Goal: Task Accomplishment & Management: Manage account settings

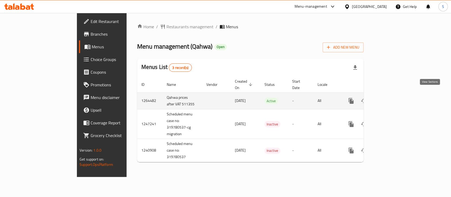
click at [392, 98] on icon "enhanced table" at bounding box center [389, 101] width 6 height 6
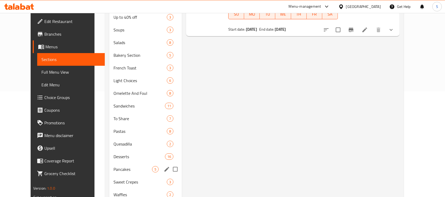
scroll to position [176, 0]
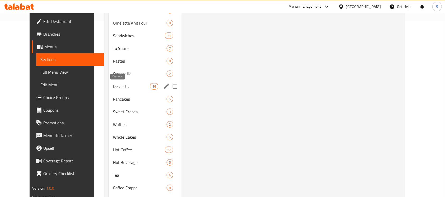
click at [113, 83] on span "Desserts" at bounding box center [131, 86] width 37 height 6
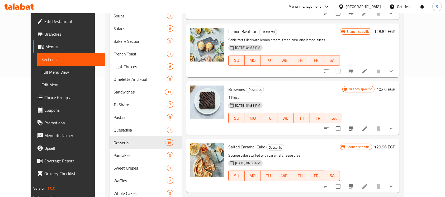
scroll to position [141, 0]
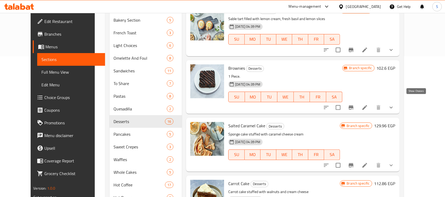
click at [395, 104] on icon "show more" at bounding box center [391, 107] width 6 height 6
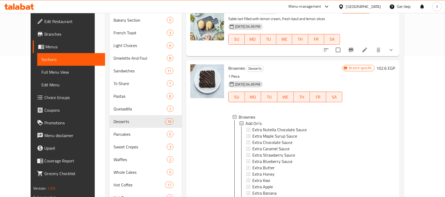
scroll to position [1, 0]
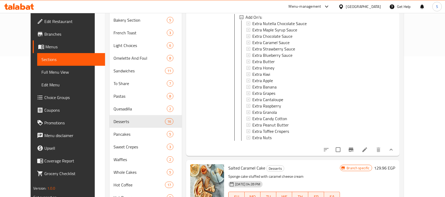
click at [395, 148] on icon "show more" at bounding box center [391, 150] width 6 height 6
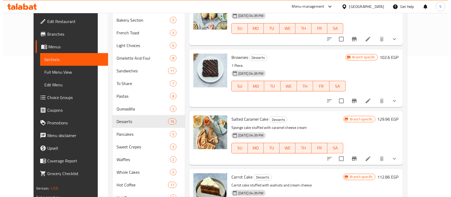
scroll to position [464, 0]
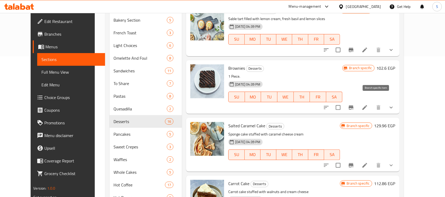
click at [355, 104] on icon "Branch-specific-item" at bounding box center [351, 107] width 6 height 6
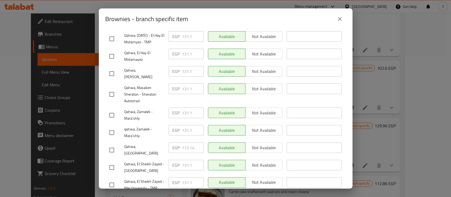
scroll to position [141, 0]
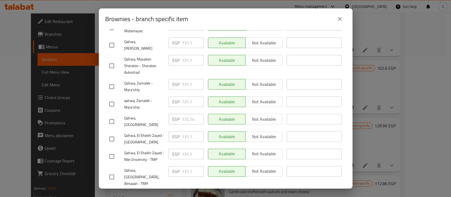
click at [114, 117] on input "checkbox" at bounding box center [111, 121] width 11 height 11
checkbox input "true"
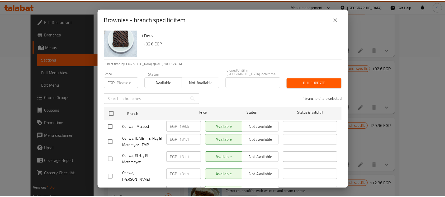
scroll to position [0, 0]
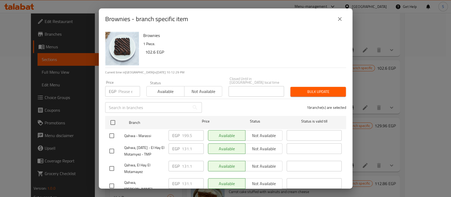
click at [334, 17] on button "close" at bounding box center [339, 19] width 13 height 13
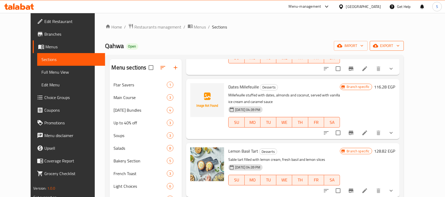
click at [400, 45] on span "export" at bounding box center [387, 46] width 26 height 7
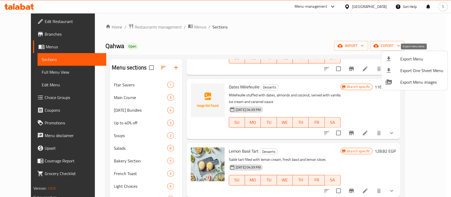
click at [416, 61] on span "Export Menu" at bounding box center [421, 59] width 43 height 6
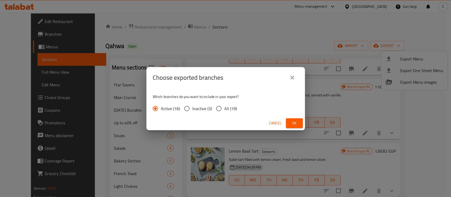
click at [232, 107] on span "All (19)" at bounding box center [230, 108] width 13 height 6
click at [224, 107] on input "All (19)" at bounding box center [218, 108] width 11 height 11
radio input "true"
click at [297, 124] on span "Ok" at bounding box center [294, 123] width 8 height 7
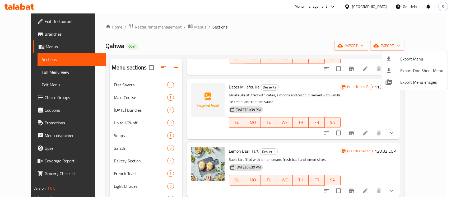
click at [275, 40] on div at bounding box center [225, 98] width 451 height 197
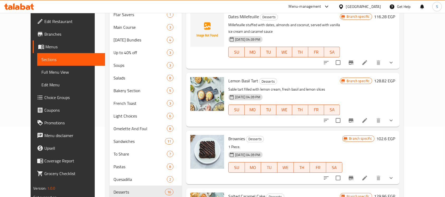
scroll to position [141, 0]
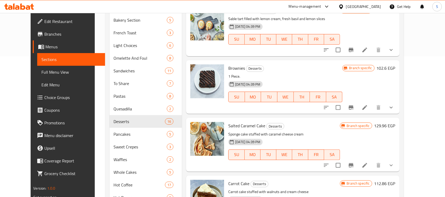
click at [398, 101] on button "show more" at bounding box center [391, 107] width 13 height 13
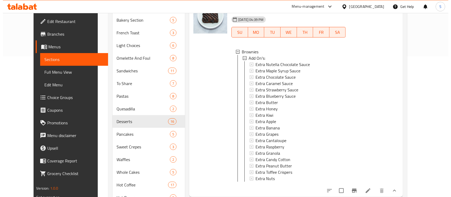
scroll to position [570, 0]
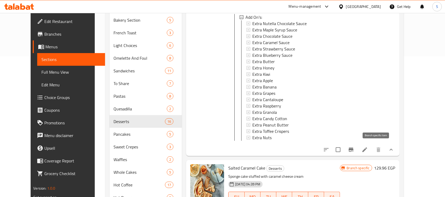
click at [358, 148] on button "Branch-specific-item" at bounding box center [351, 149] width 13 height 13
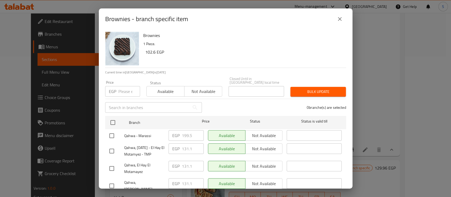
scroll to position [106, 0]
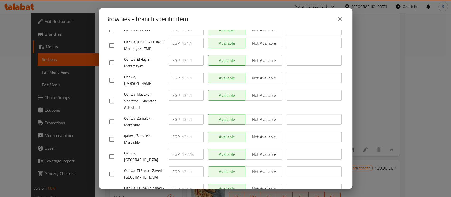
click at [113, 153] on input "checkbox" at bounding box center [111, 156] width 11 height 11
checkbox input "true"
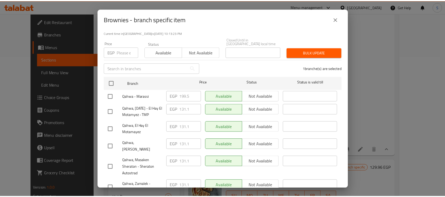
scroll to position [0, 0]
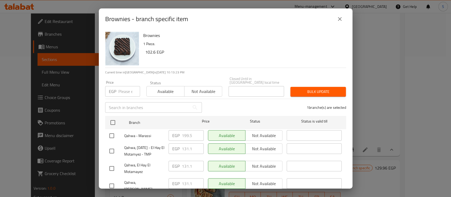
click at [120, 89] on input "number" at bounding box center [129, 91] width 22 height 11
type input "182.4"
click at [311, 89] on span "Bulk update" at bounding box center [318, 92] width 47 height 7
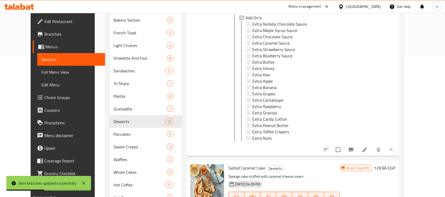
scroll to position [1, 0]
click at [393, 149] on icon "show more" at bounding box center [391, 150] width 3 height 2
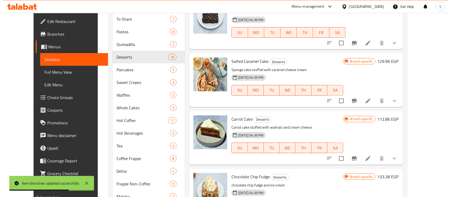
scroll to position [211, 0]
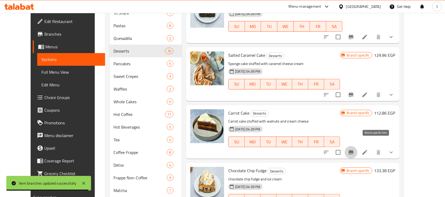
click at [355, 149] on icon "Branch-specific-item" at bounding box center [351, 152] width 6 height 6
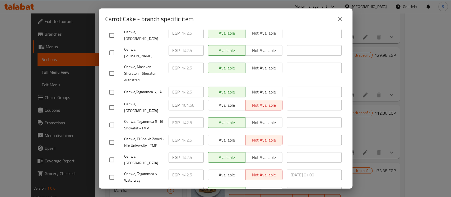
scroll to position [106, 0]
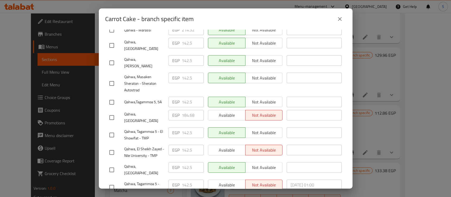
click at [113, 112] on input "checkbox" at bounding box center [111, 117] width 11 height 11
checkbox input "true"
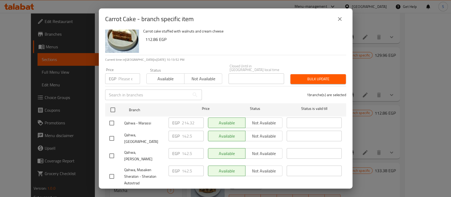
scroll to position [0, 0]
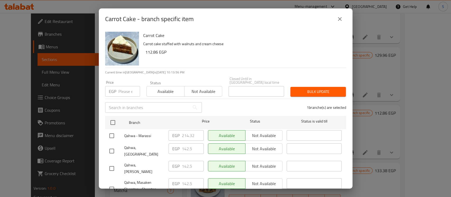
click at [124, 90] on input "number" at bounding box center [129, 91] width 22 height 11
type input "193.8"
click at [324, 89] on span "Bulk update" at bounding box center [318, 92] width 47 height 7
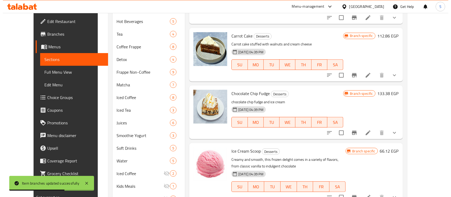
scroll to position [394, 0]
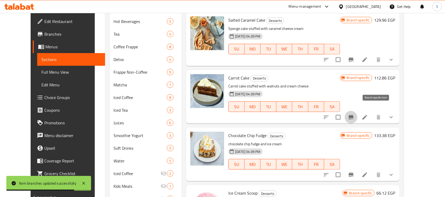
click at [354, 115] on icon "Branch-specific-item" at bounding box center [351, 117] width 5 height 4
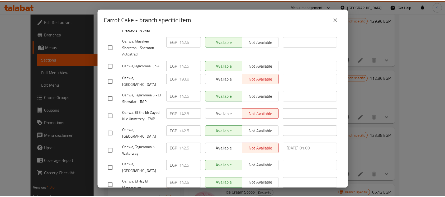
scroll to position [141, 0]
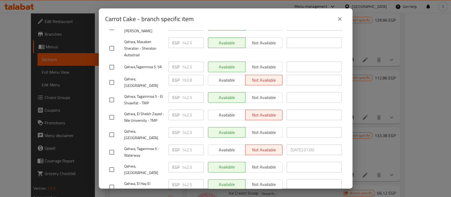
click at [341, 21] on icon "close" at bounding box center [340, 19] width 6 height 6
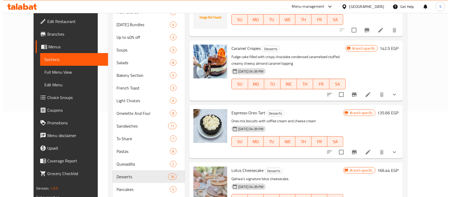
scroll to position [0, 0]
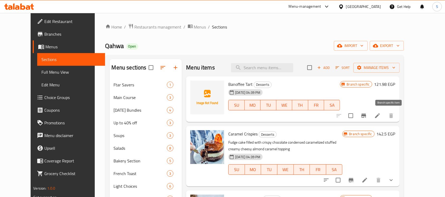
click at [366, 116] on icon "Branch-specific-item" at bounding box center [364, 116] width 5 height 4
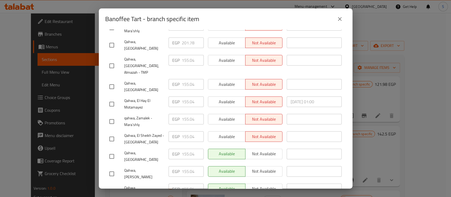
scroll to position [106, 0]
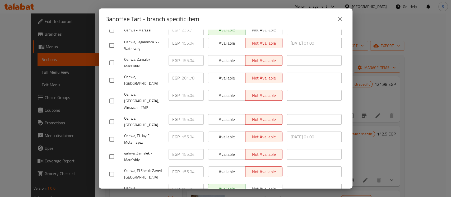
click at [114, 76] on input "checkbox" at bounding box center [111, 80] width 11 height 11
checkbox input "true"
click at [182, 75] on input "201.78" at bounding box center [193, 78] width 22 height 11
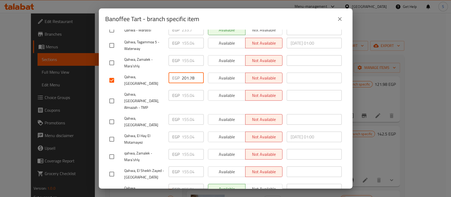
click at [182, 75] on input "201.78" at bounding box center [193, 78] width 22 height 11
paste input "13.180"
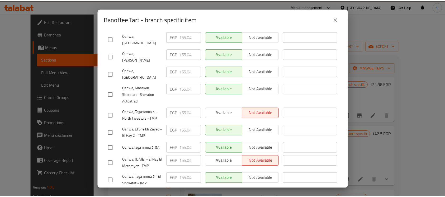
scroll to position [266, 0]
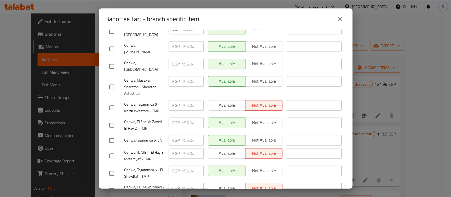
type input "213.18"
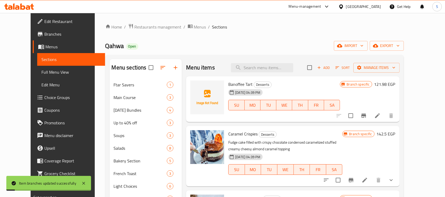
scroll to position [35, 0]
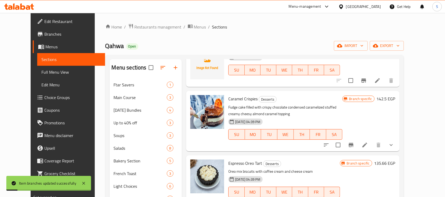
click at [366, 79] on icon "Branch-specific-item" at bounding box center [364, 80] width 5 height 4
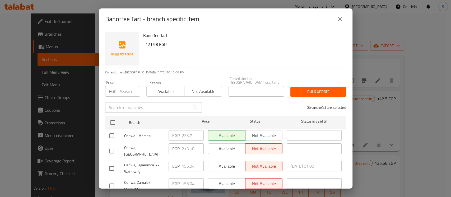
click at [339, 21] on icon "close" at bounding box center [340, 19] width 6 height 6
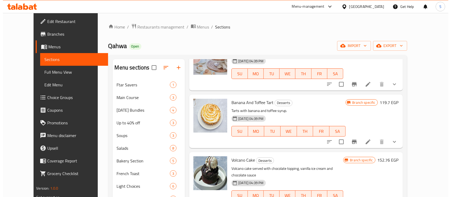
scroll to position [282, 0]
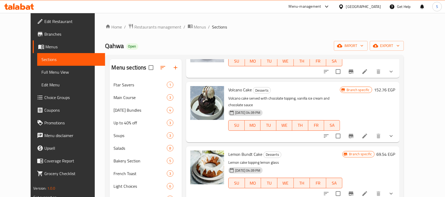
click at [355, 133] on icon "Branch-specific-item" at bounding box center [351, 136] width 6 height 6
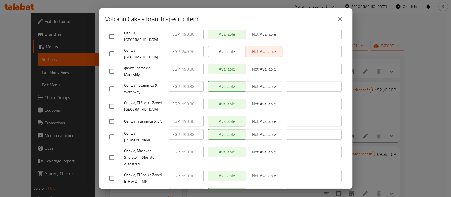
scroll to position [141, 0]
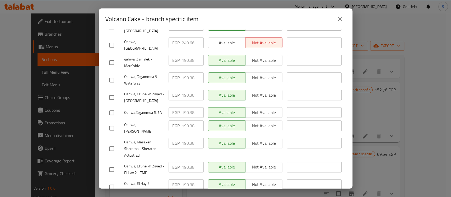
click at [146, 118] on div "Qahwa, [PERSON_NAME]" at bounding box center [136, 128] width 59 height 20
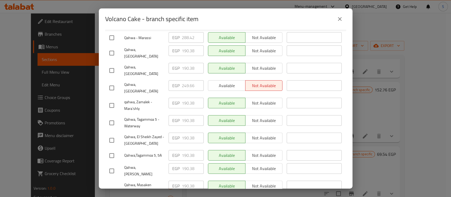
scroll to position [90, 0]
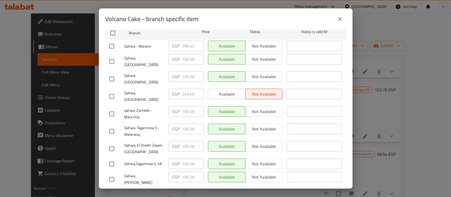
click at [114, 91] on input "checkbox" at bounding box center [111, 96] width 11 height 11
checkbox input "true"
click at [182, 89] on input "249.66" at bounding box center [193, 94] width 22 height 11
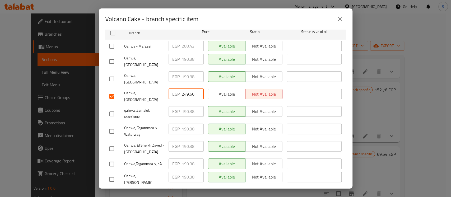
paste input "62.200"
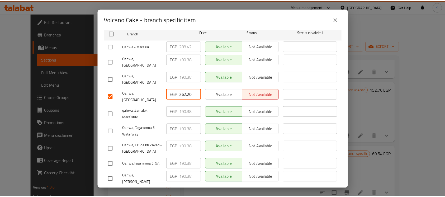
scroll to position [54, 0]
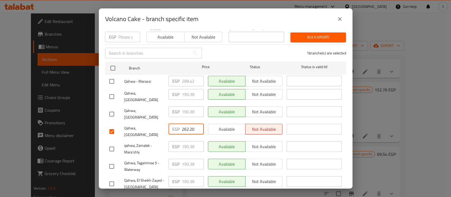
type input "262.20"
click at [308, 34] on span "Bulk update" at bounding box center [318, 37] width 47 height 7
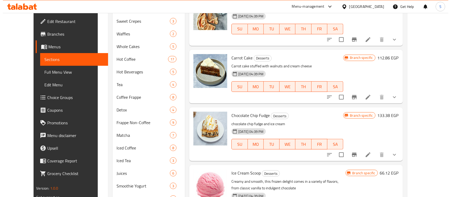
scroll to position [282, 0]
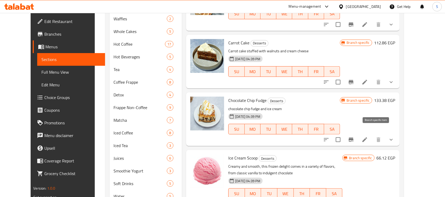
click at [355, 137] on icon "Branch-specific-item" at bounding box center [351, 140] width 6 height 6
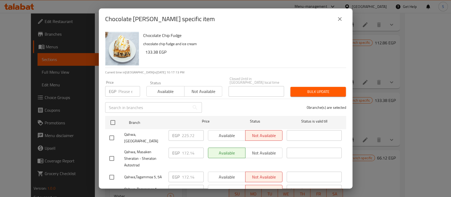
click at [115, 133] on input "checkbox" at bounding box center [111, 137] width 11 height 11
checkbox input "true"
click at [187, 134] on input "225.72" at bounding box center [193, 135] width 22 height 11
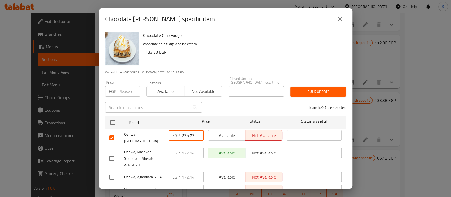
paste input "37.120"
click at [190, 136] on input "237.120" at bounding box center [193, 135] width 22 height 11
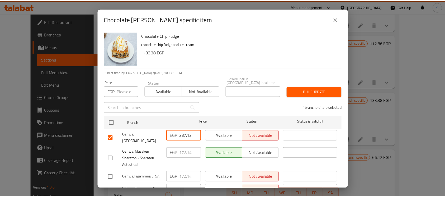
scroll to position [0, 0]
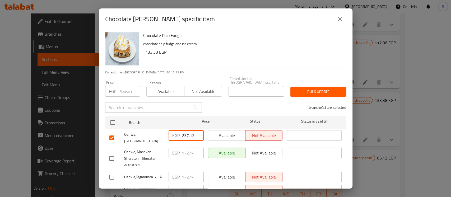
type input "237.12"
click at [311, 89] on span "Bulk update" at bounding box center [318, 92] width 47 height 7
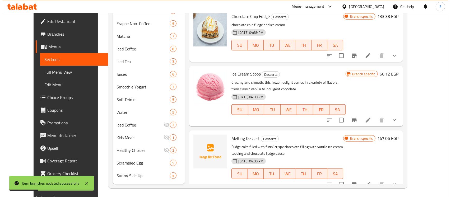
scroll to position [368, 0]
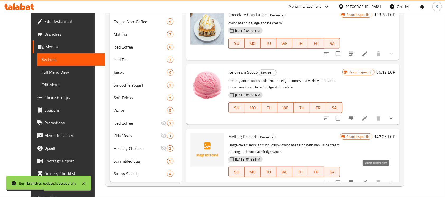
click at [354, 180] on icon "Branch-specific-item" at bounding box center [351, 182] width 5 height 4
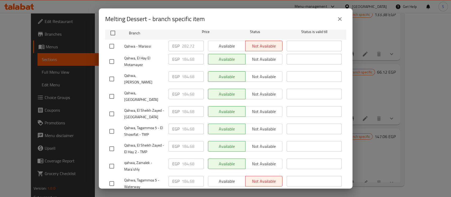
scroll to position [266, 0]
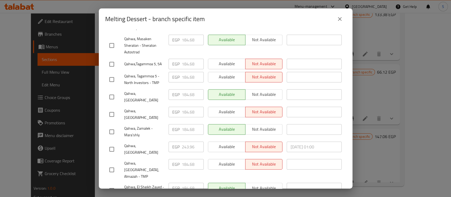
click at [112, 144] on input "checkbox" at bounding box center [111, 149] width 11 height 11
checkbox input "true"
click at [184, 142] on input "243.96" at bounding box center [193, 147] width 22 height 11
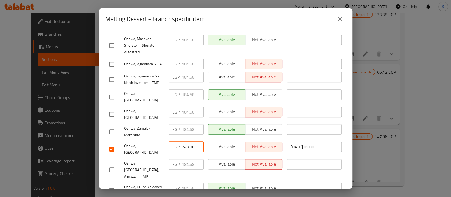
paste input "56.500"
click at [196, 157] on div "EGP 184.68 ​" at bounding box center [185, 170] width 39 height 26
click at [191, 142] on input "256.500" at bounding box center [193, 147] width 22 height 11
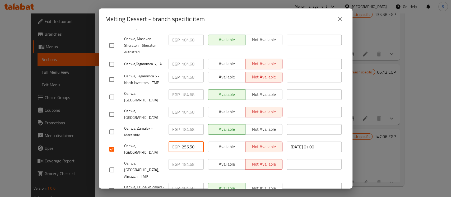
type input "256.50"
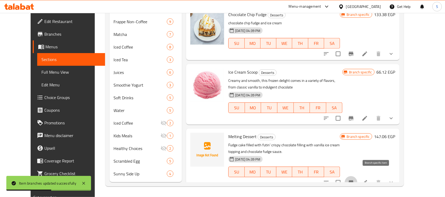
click at [354, 180] on icon "Branch-specific-item" at bounding box center [351, 182] width 5 height 4
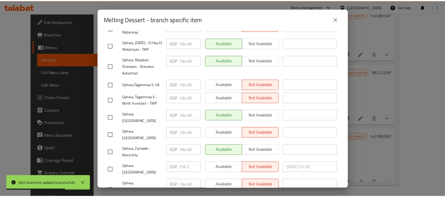
scroll to position [266, 0]
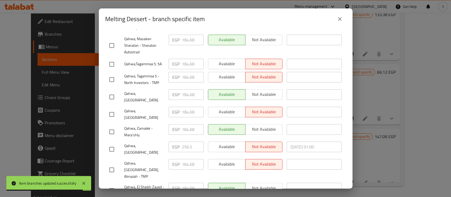
click at [339, 20] on icon "close" at bounding box center [340, 19] width 6 height 6
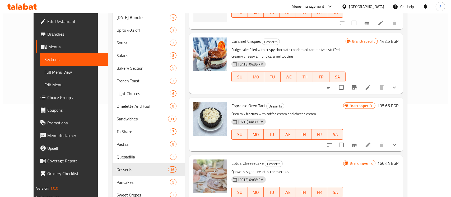
scroll to position [15, 0]
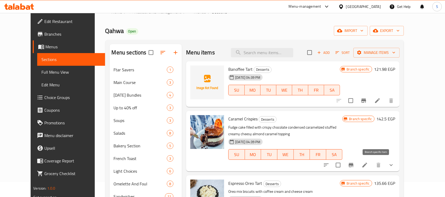
click at [355, 163] on icon "Branch-specific-item" at bounding box center [351, 165] width 6 height 6
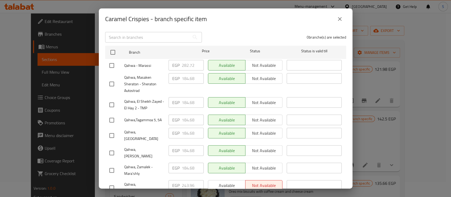
scroll to position [106, 0]
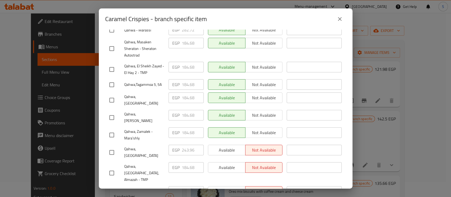
click at [113, 147] on input "checkbox" at bounding box center [111, 152] width 11 height 11
checkbox input "true"
click at [183, 145] on input "243.96" at bounding box center [193, 150] width 22 height 11
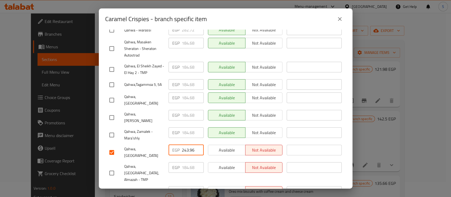
paste input "56.500"
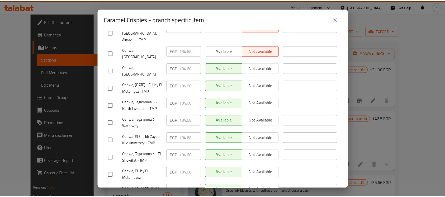
scroll to position [266, 0]
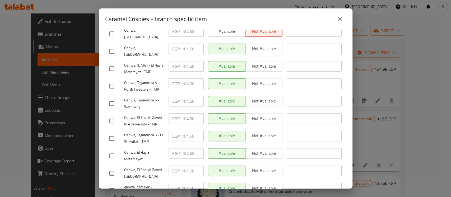
type input "256.50"
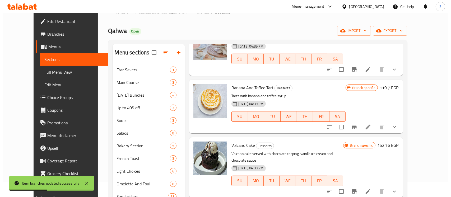
scroll to position [211, 0]
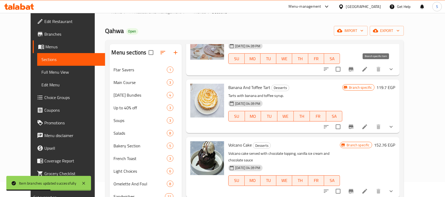
click at [355, 68] on icon "Branch-specific-item" at bounding box center [351, 69] width 6 height 6
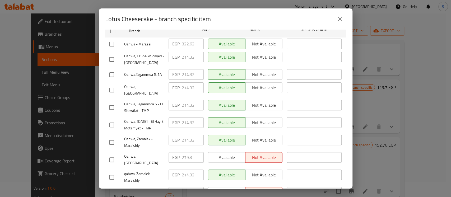
scroll to position [106, 0]
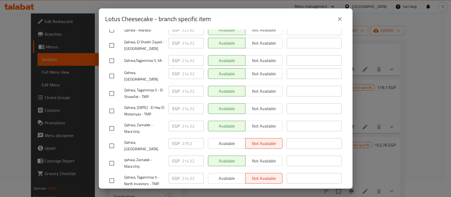
click at [112, 142] on input "checkbox" at bounding box center [111, 145] width 11 height 11
checkbox input "true"
click at [179, 141] on div "EGP 279.3 ​" at bounding box center [186, 143] width 35 height 11
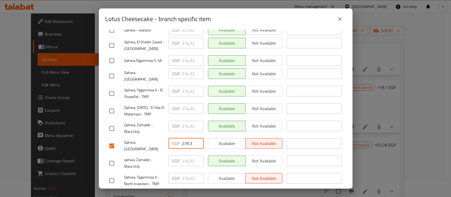
click at [184, 144] on input "279.3" at bounding box center [193, 143] width 22 height 11
paste input "92.980"
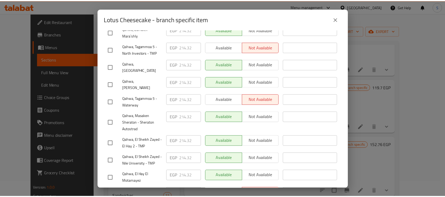
scroll to position [266, 0]
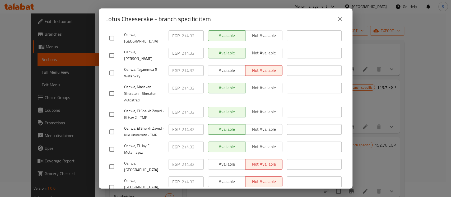
type input "292.98"
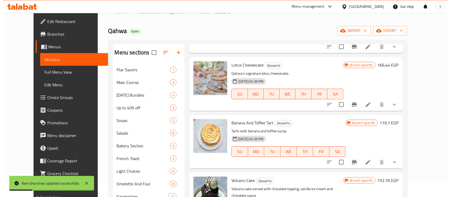
scroll to position [106, 0]
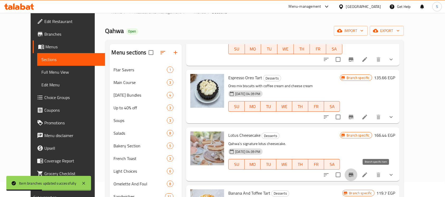
click at [355, 172] on icon "Branch-specific-item" at bounding box center [351, 175] width 6 height 6
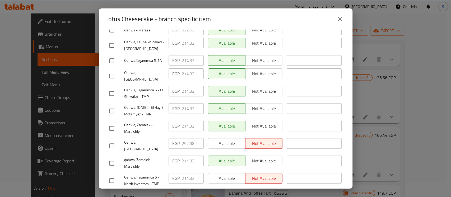
click at [340, 20] on icon "close" at bounding box center [340, 19] width 4 height 4
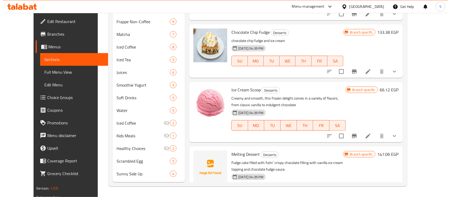
scroll to position [464, 0]
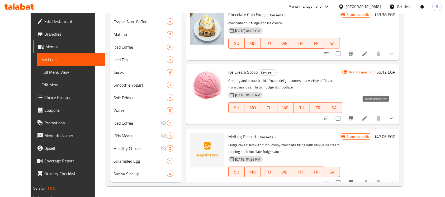
click at [358, 117] on button "Branch-specific-item" at bounding box center [351, 118] width 13 height 13
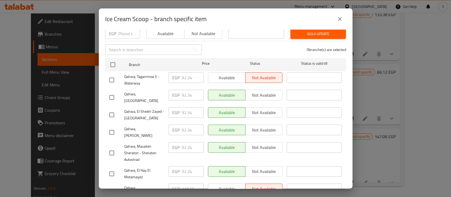
scroll to position [70, 0]
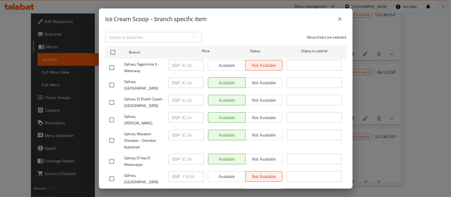
click at [113, 173] on input "checkbox" at bounding box center [111, 178] width 11 height 11
checkbox input "true"
click at [184, 171] on input "118.56" at bounding box center [193, 176] width 22 height 11
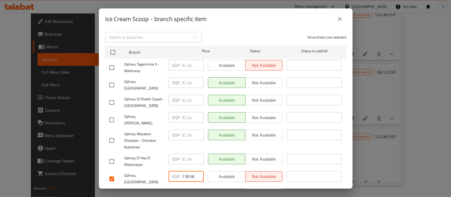
paste input "25.400"
click at [184, 171] on input "125.400" at bounding box center [193, 176] width 22 height 11
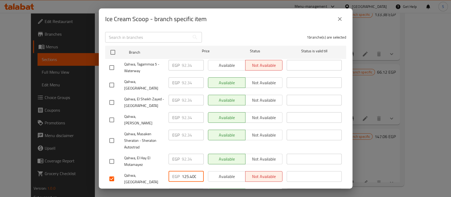
click at [184, 171] on input "125.400" at bounding box center [193, 176] width 22 height 11
drag, startPoint x: 184, startPoint y: 161, endPoint x: 194, endPoint y: 166, distance: 11.0
click at [191, 171] on input "125.400" at bounding box center [193, 176] width 22 height 11
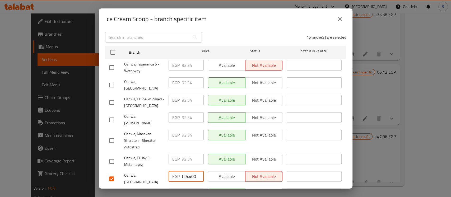
drag, startPoint x: 192, startPoint y: 164, endPoint x: 194, endPoint y: 168, distance: 5.3
click at [192, 171] on input "125.400" at bounding box center [193, 176] width 22 height 11
click at [193, 171] on input "125.400" at bounding box center [193, 176] width 22 height 11
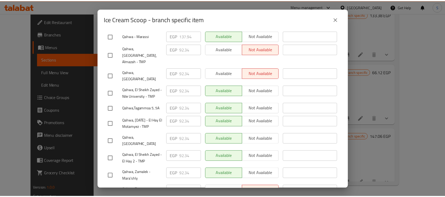
scroll to position [266, 0]
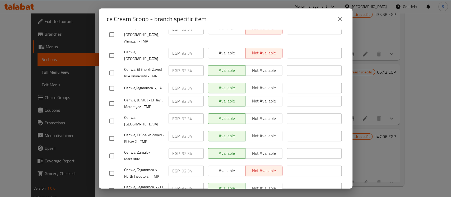
type input "125.40"
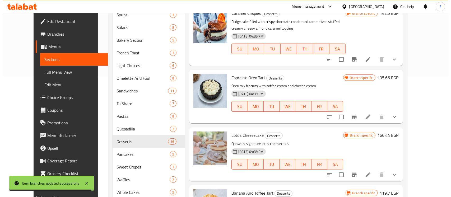
scroll to position [86, 0]
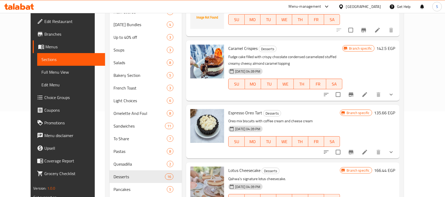
click at [355, 151] on icon "Branch-specific-item" at bounding box center [351, 152] width 6 height 6
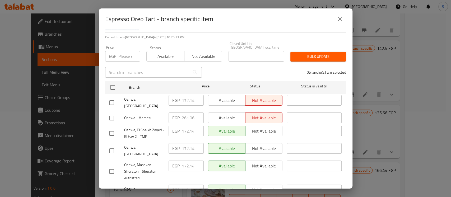
scroll to position [70, 0]
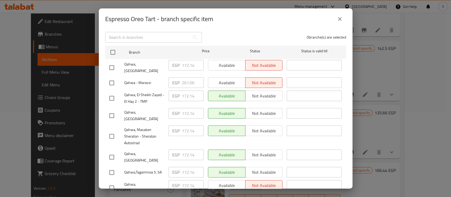
click at [112, 182] on input "checkbox" at bounding box center [111, 187] width 11 height 11
checkbox input "true"
click at [182, 180] on input "172.14" at bounding box center [193, 185] width 22 height 11
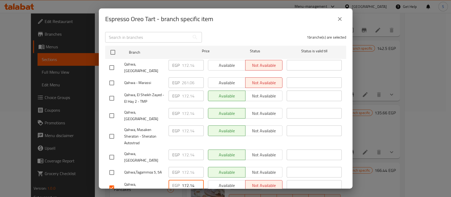
paste input "237.120"
drag, startPoint x: 208, startPoint y: 175, endPoint x: 222, endPoint y: 181, distance: 14.8
click at [189, 180] on input "237.120" at bounding box center [193, 185] width 22 height 11
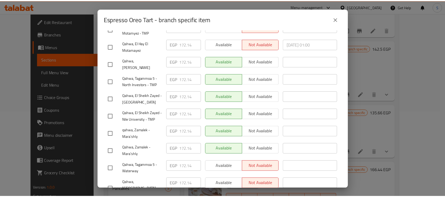
scroll to position [266, 0]
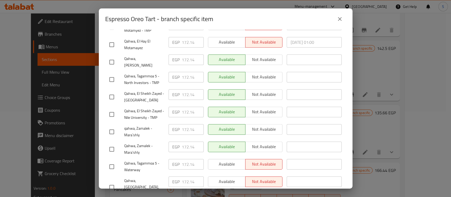
type input "237.12"
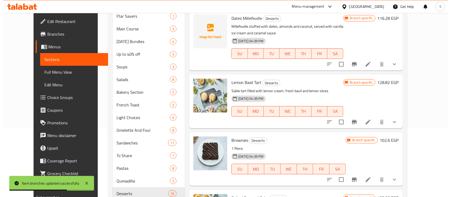
scroll to position [70, 0]
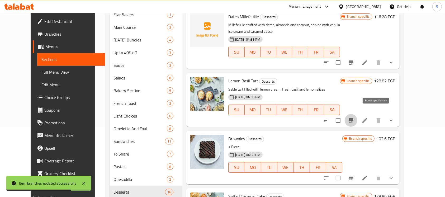
click at [354, 118] on icon "Branch-specific-item" at bounding box center [351, 120] width 5 height 4
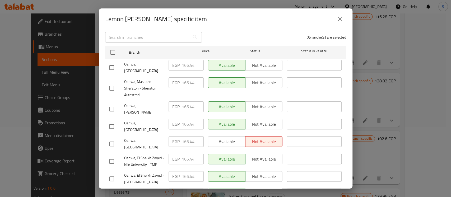
click at [113, 138] on input "checkbox" at bounding box center [111, 143] width 11 height 11
checkbox input "true"
click at [183, 136] on input "166.44" at bounding box center [193, 141] width 22 height 11
paste input "231.420"
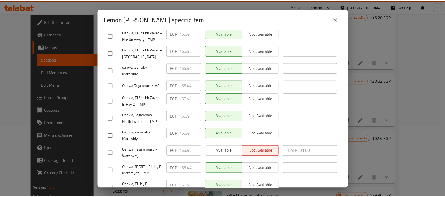
scroll to position [266, 0]
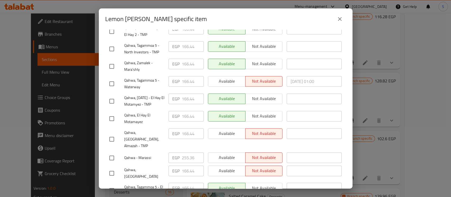
type input "231.42"
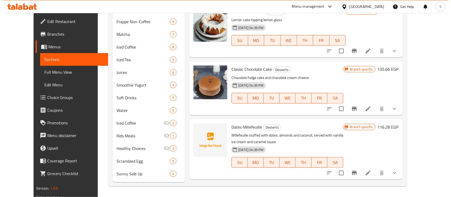
scroll to position [112, 0]
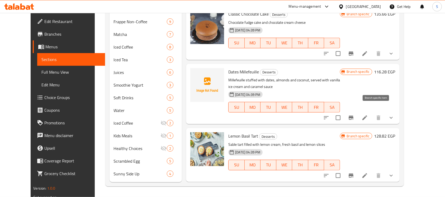
click at [355, 115] on icon "Branch-specific-item" at bounding box center [351, 118] width 6 height 6
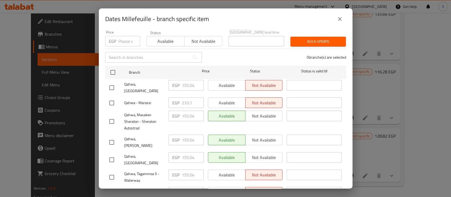
scroll to position [70, 0]
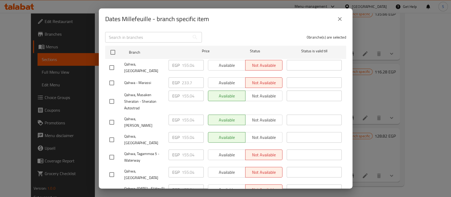
click at [113, 169] on input "checkbox" at bounding box center [111, 174] width 11 height 11
checkbox input "true"
click at [182, 167] on input "155.04" at bounding box center [193, 172] width 22 height 11
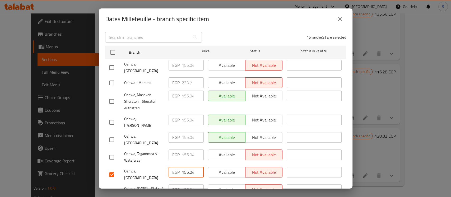
paste input "213.180"
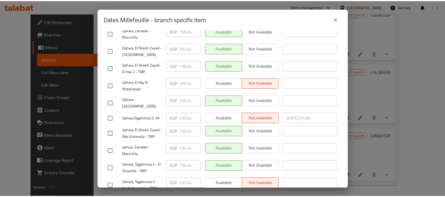
scroll to position [266, 0]
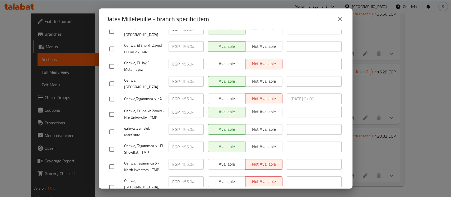
type input "213.18"
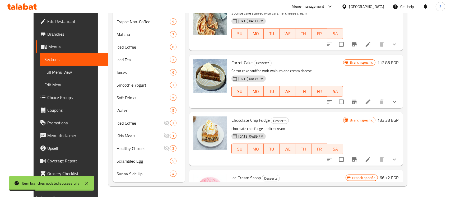
scroll to position [288, 0]
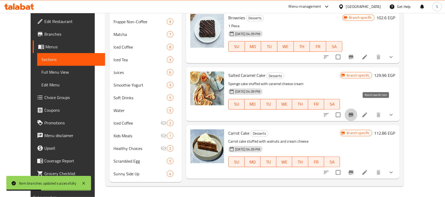
click at [354, 113] on icon "Branch-specific-item" at bounding box center [351, 115] width 5 height 4
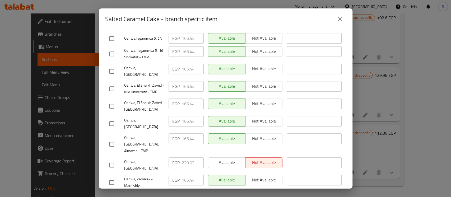
scroll to position [266, 0]
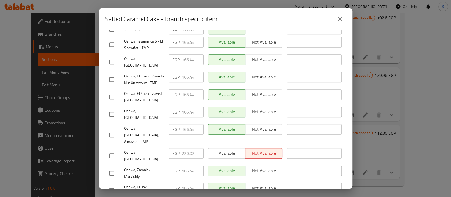
click at [112, 150] on input "checkbox" at bounding box center [111, 155] width 11 height 11
checkbox input "true"
click at [183, 148] on input "220.02" at bounding box center [193, 153] width 22 height 11
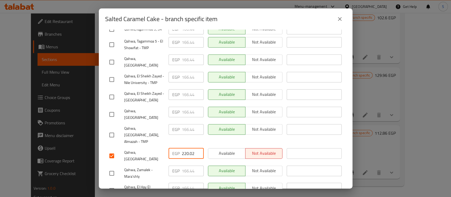
paste input "31.420"
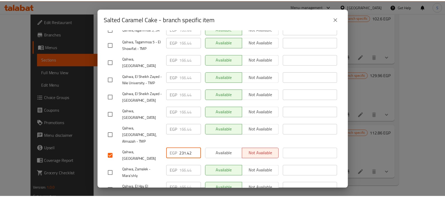
scroll to position [0, 0]
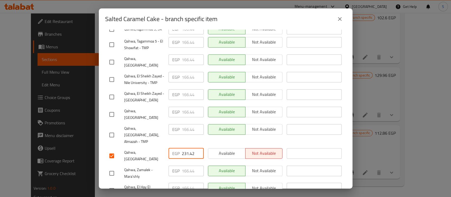
type input "231.42"
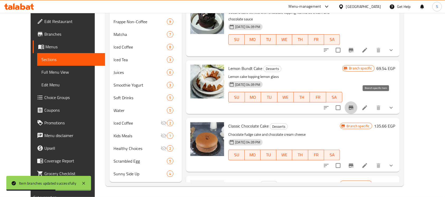
click at [355, 105] on icon "Branch-specific-item" at bounding box center [351, 108] width 6 height 6
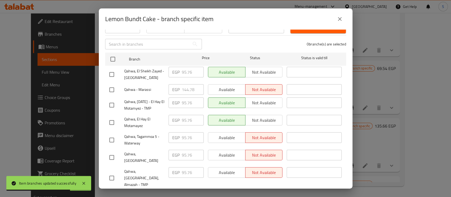
scroll to position [106, 0]
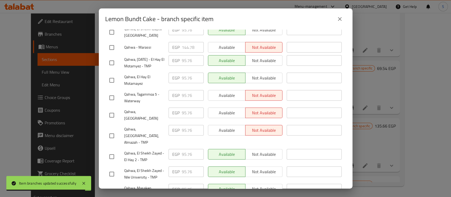
click at [111, 117] on input "checkbox" at bounding box center [111, 115] width 11 height 11
checkbox input "true"
click at [182, 115] on input "95.76" at bounding box center [193, 113] width 22 height 11
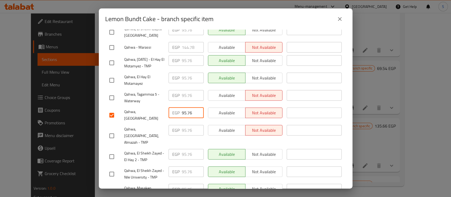
click at [182, 115] on input "95.76" at bounding box center [193, 113] width 22 height 11
paste input "132.240"
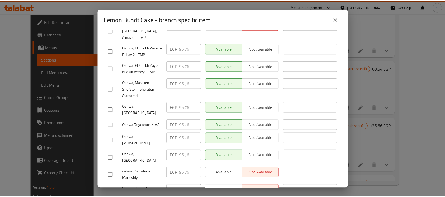
scroll to position [266, 0]
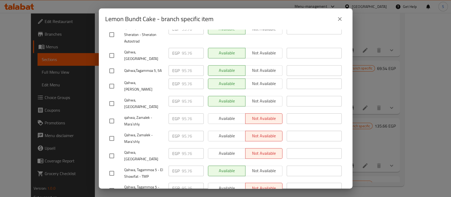
type input "132.24"
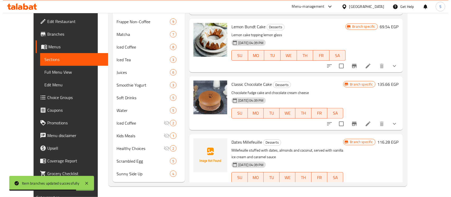
scroll to position [0, 0]
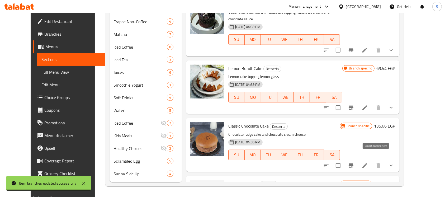
click at [355, 162] on icon "Branch-specific-item" at bounding box center [351, 165] width 6 height 6
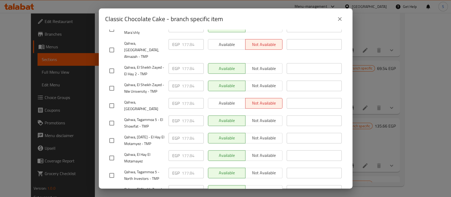
scroll to position [266, 0]
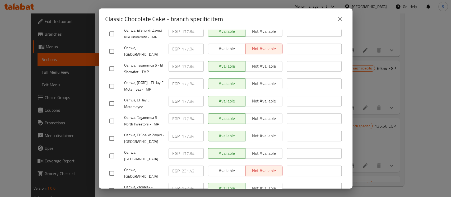
click at [111, 168] on input "checkbox" at bounding box center [111, 173] width 11 height 11
checkbox input "true"
click at [185, 166] on input "231.42" at bounding box center [193, 171] width 22 height 11
paste input "43.960"
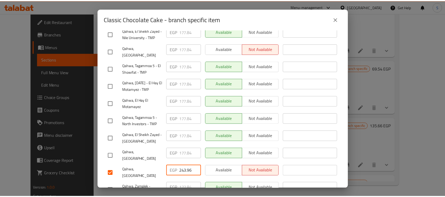
scroll to position [0, 0]
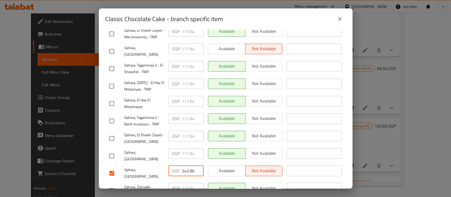
type input "243.96"
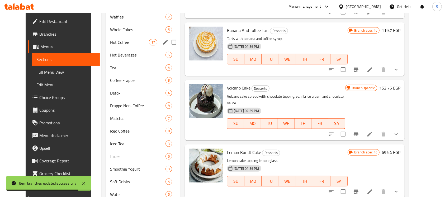
scroll to position [226, 0]
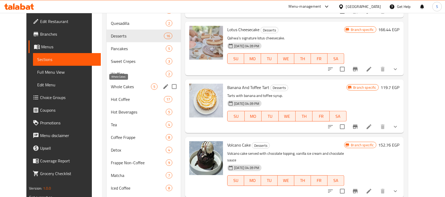
click at [121, 86] on span "Whole Cakes" at bounding box center [131, 86] width 40 height 6
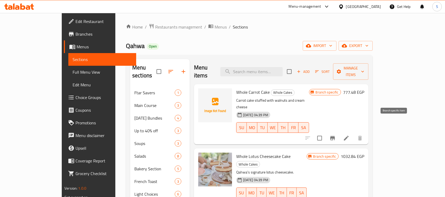
click at [336, 135] on icon "Branch-specific-item" at bounding box center [333, 138] width 6 height 6
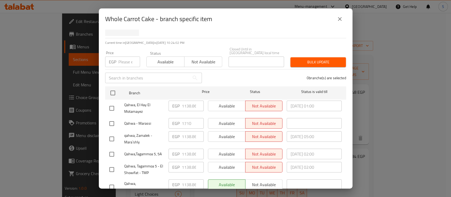
scroll to position [35, 0]
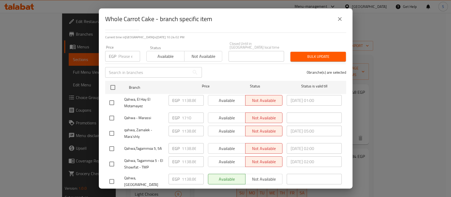
click at [340, 16] on icon "close" at bounding box center [340, 19] width 6 height 6
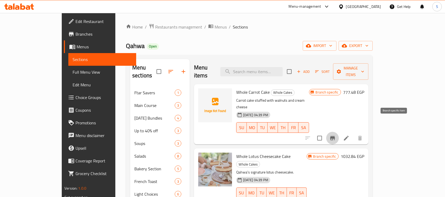
click at [336, 135] on icon "Branch-specific-item" at bounding box center [333, 138] width 6 height 6
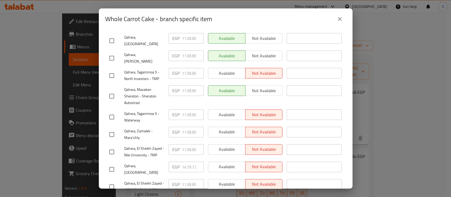
scroll to position [211, 0]
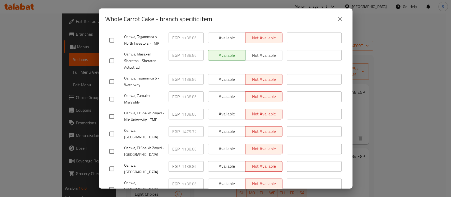
click at [114, 128] on input "checkbox" at bounding box center [111, 133] width 11 height 11
checkbox input "true"
click at [185, 126] on input "1479.72" at bounding box center [193, 131] width 22 height 11
paste input "554.960"
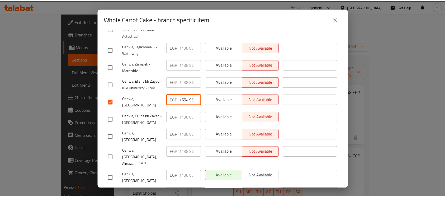
scroll to position [266, 0]
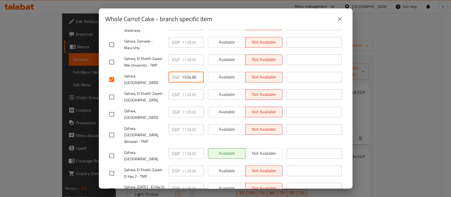
type input "1554.96"
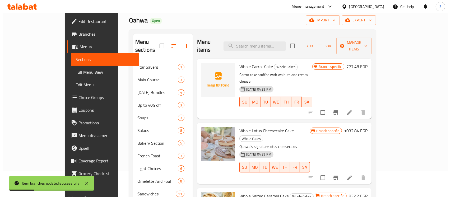
scroll to position [35, 0]
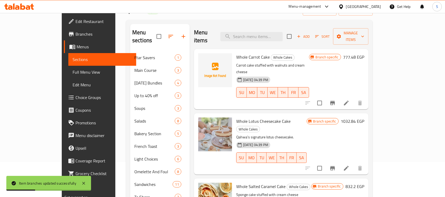
click at [339, 162] on button "Branch-specific-item" at bounding box center [333, 168] width 13 height 13
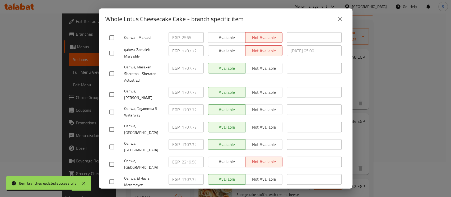
scroll to position [141, 0]
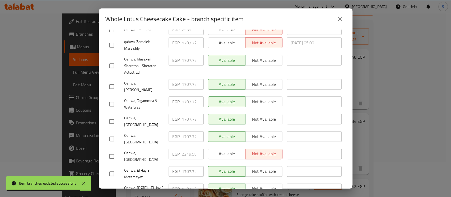
click at [113, 151] on input "checkbox" at bounding box center [111, 156] width 11 height 11
checkbox input "true"
click at [185, 149] on input "2219.58" at bounding box center [193, 154] width 22 height 11
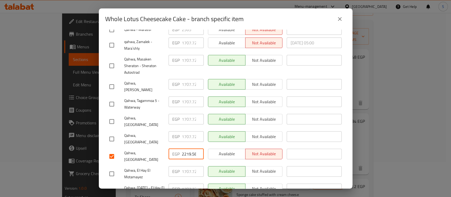
paste input "331.300"
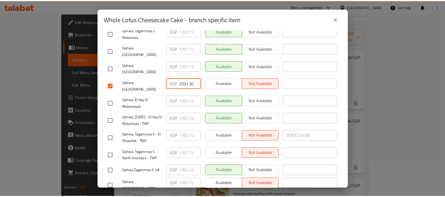
scroll to position [266, 0]
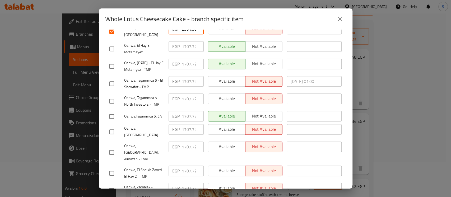
type input "2331.30"
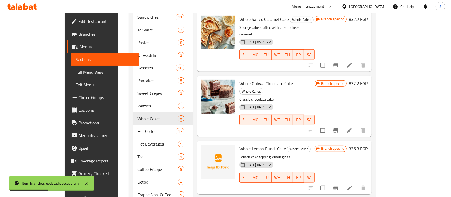
scroll to position [211, 0]
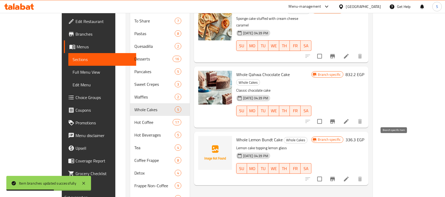
click at [335, 177] on icon "Branch-specific-item" at bounding box center [333, 179] width 5 height 4
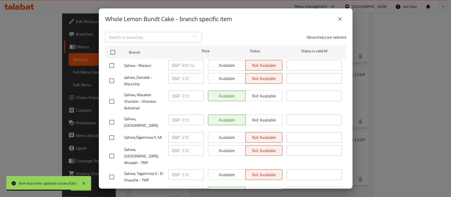
scroll to position [106, 0]
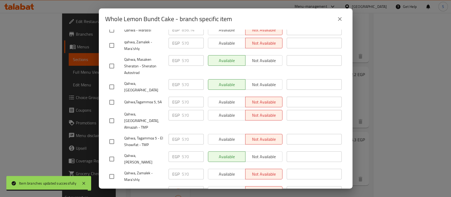
click at [112, 188] on input "checkbox" at bounding box center [111, 193] width 11 height 11
checkbox input "true"
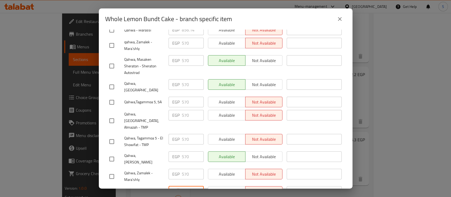
click at [183, 186] on input "570" at bounding box center [193, 191] width 22 height 11
paste input "778.62"
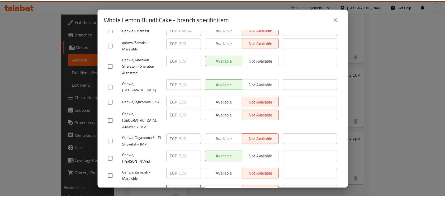
scroll to position [266, 0]
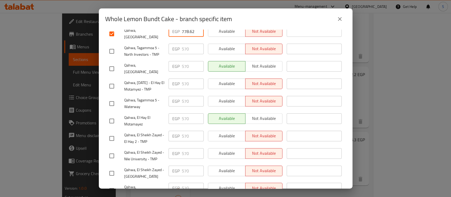
type input "778.62"
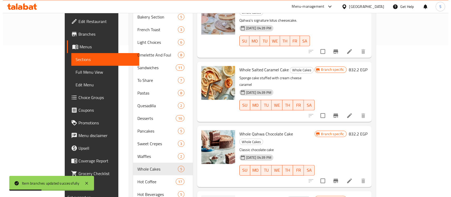
scroll to position [141, 0]
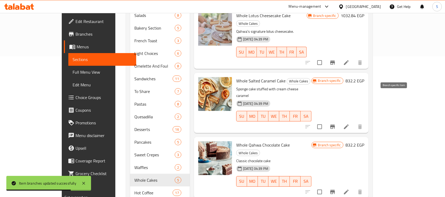
click at [335, 125] on icon "Branch-specific-item" at bounding box center [333, 127] width 5 height 4
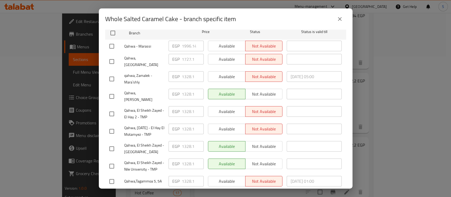
scroll to position [54, 0]
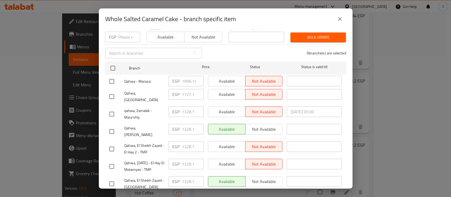
click at [113, 91] on input "checkbox" at bounding box center [111, 96] width 11 height 11
checkbox input "true"
click at [184, 92] on input "1727.1" at bounding box center [193, 94] width 22 height 11
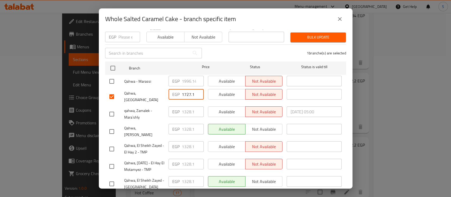
paste input "813.740"
type input "1813.74"
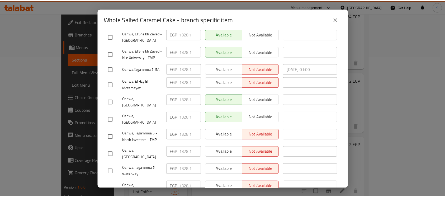
scroll to position [266, 0]
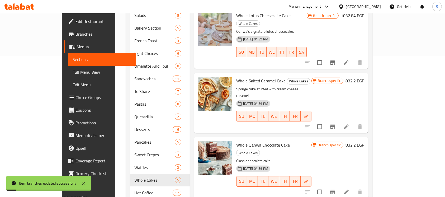
drag, startPoint x: 348, startPoint y: 101, endPoint x: 335, endPoint y: 107, distance: 14.0
click at [332, 103] on div "Whole Salted Caramel Cake Whole Cakes Sponge cake stuffed with cream cheese car…" at bounding box center [281, 103] width 175 height 60
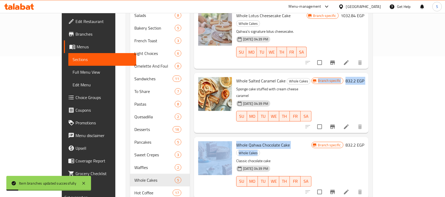
drag, startPoint x: 335, startPoint y: 107, endPoint x: 346, endPoint y: 118, distance: 15.9
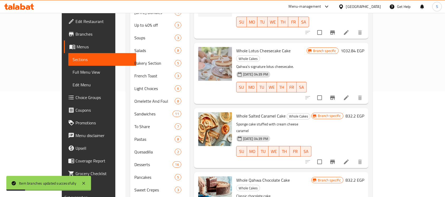
click at [312, 176] on h6 "Whole Qahwa Chocolate Cake Whole Cakes" at bounding box center [273, 183] width 75 height 15
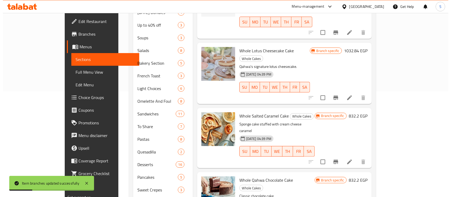
scroll to position [176, 0]
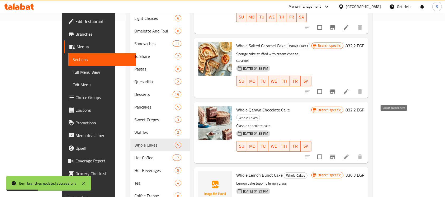
click at [336, 154] on icon "Branch-specific-item" at bounding box center [333, 157] width 6 height 6
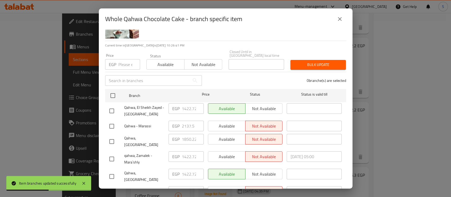
scroll to position [70, 0]
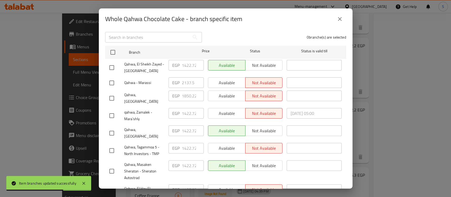
click at [111, 93] on input "checkbox" at bounding box center [111, 98] width 11 height 11
checkbox input "true"
click at [183, 92] on input "1850.22" at bounding box center [193, 96] width 22 height 11
paste input "942.560"
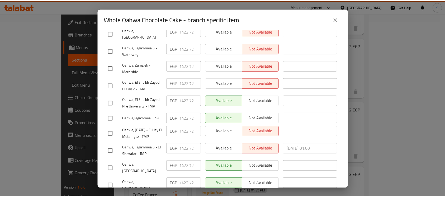
scroll to position [266, 0]
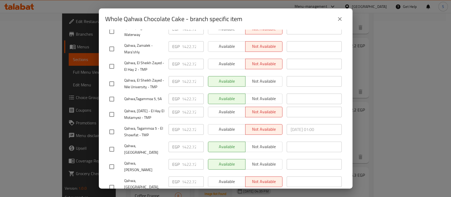
type input "1942.56"
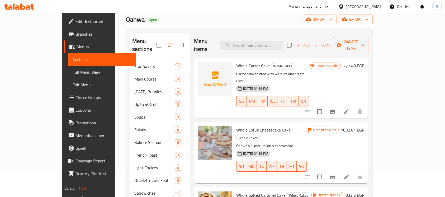
scroll to position [0, 0]
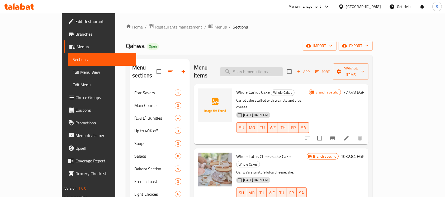
click at [277, 67] on input "search" at bounding box center [252, 71] width 62 height 9
paste input "92.340"
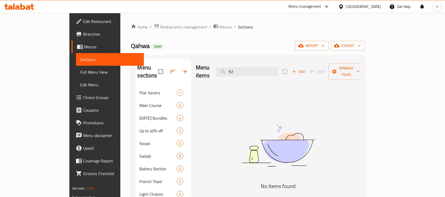
type input "9"
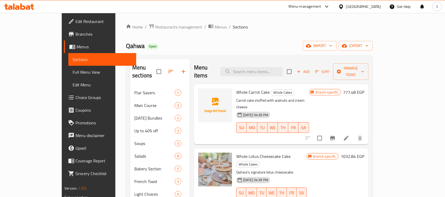
paste input "Plain Croissant"
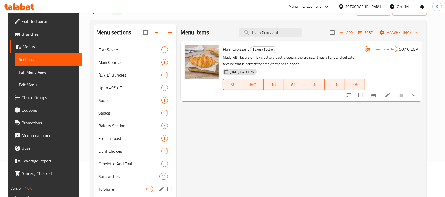
scroll to position [70, 0]
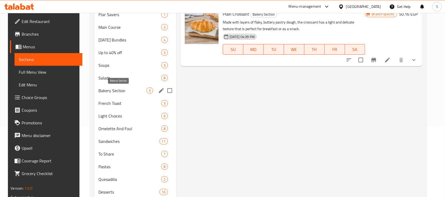
type input "Plain Croissant"
click at [119, 90] on span "Bakery Section" at bounding box center [123, 90] width 48 height 6
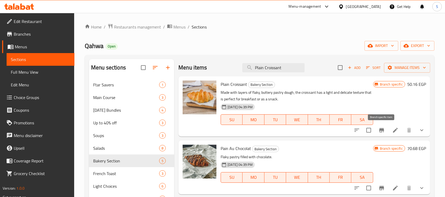
click at [382, 128] on icon "Branch-specific-item" at bounding box center [382, 130] width 5 height 4
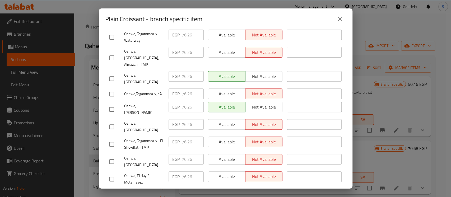
scroll to position [141, 0]
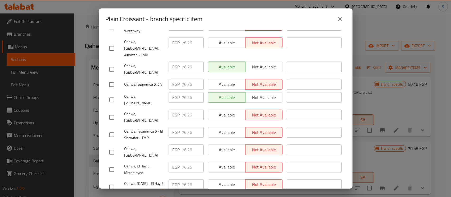
click at [113, 147] on input "checkbox" at bounding box center [111, 152] width 11 height 11
checkbox input "true"
click at [183, 145] on input "76.26" at bounding box center [193, 150] width 22 height 11
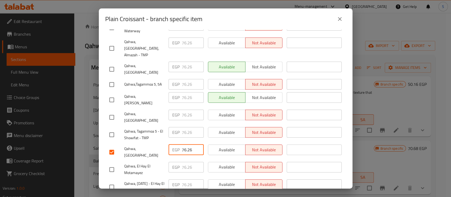
paste input "92.340"
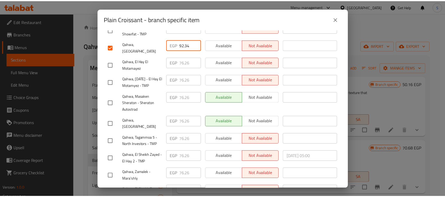
scroll to position [266, 0]
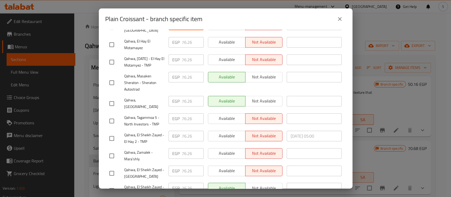
type input "92.34"
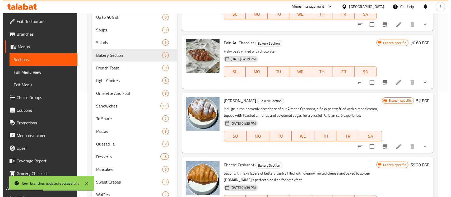
scroll to position [141, 0]
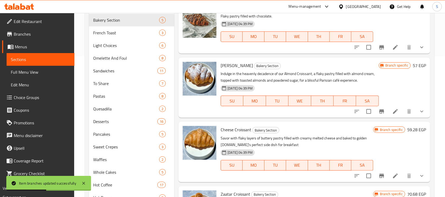
click at [380, 174] on icon "Branch-specific-item" at bounding box center [382, 176] width 6 height 6
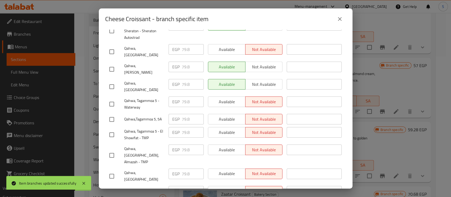
click at [110, 171] on input "checkbox" at bounding box center [111, 176] width 11 height 11
checkbox input "true"
click at [182, 169] on input "79.8" at bounding box center [193, 174] width 22 height 11
paste input "110.580"
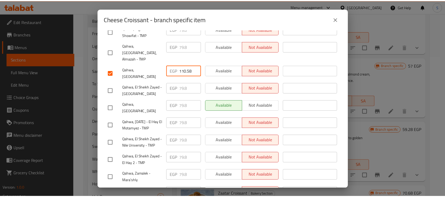
scroll to position [266, 0]
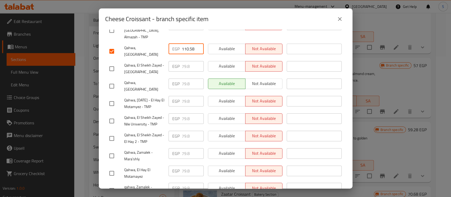
type input "110.58"
